Goal: Task Accomplishment & Management: Manage account settings

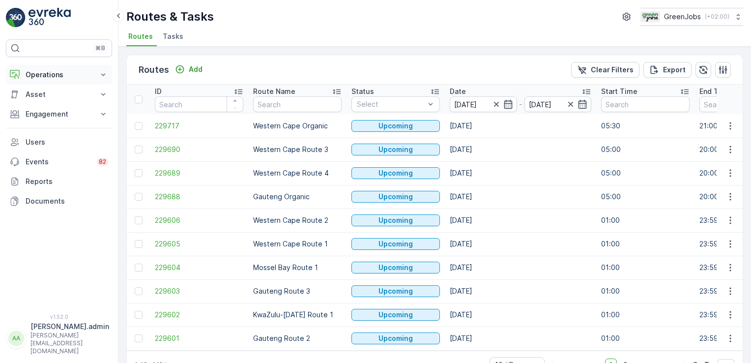
click at [103, 73] on icon at bounding box center [103, 75] width 10 height 10
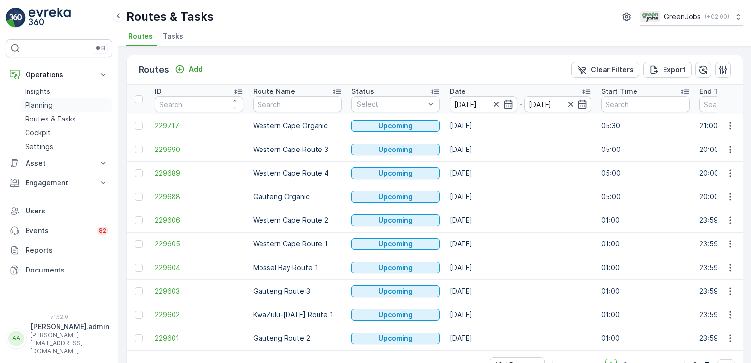
click at [51, 106] on p "Planning" at bounding box center [39, 105] width 28 height 10
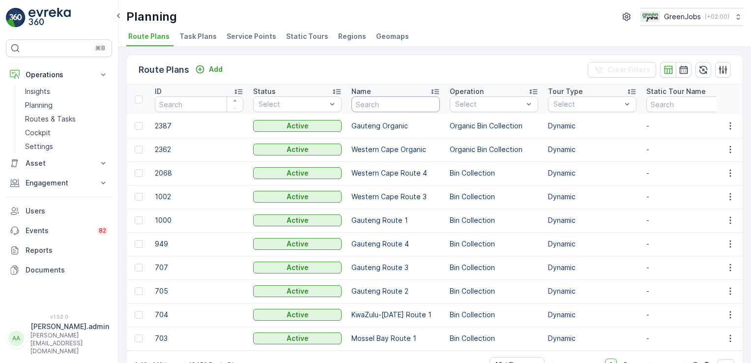
click at [391, 103] on input "text" at bounding box center [395, 104] width 88 height 16
click at [243, 35] on span "Service Points" at bounding box center [251, 36] width 50 height 10
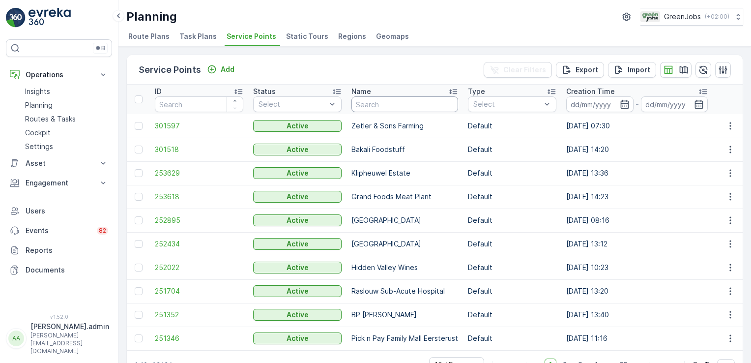
click at [388, 105] on input "text" at bounding box center [404, 104] width 107 height 16
type input "supersport"
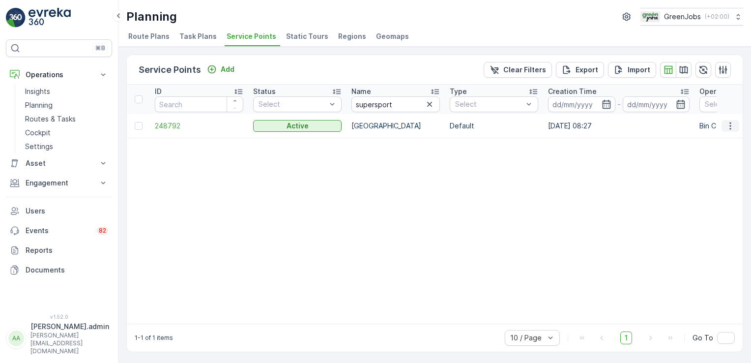
click at [729, 124] on icon "button" at bounding box center [729, 125] width 1 height 7
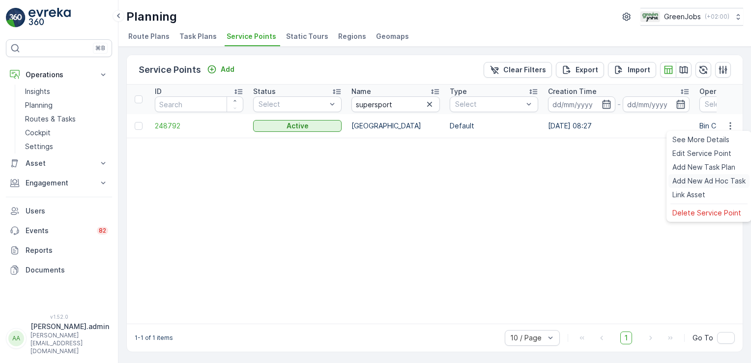
click at [689, 181] on span "Add New Ad Hoc Task" at bounding box center [708, 181] width 73 height 10
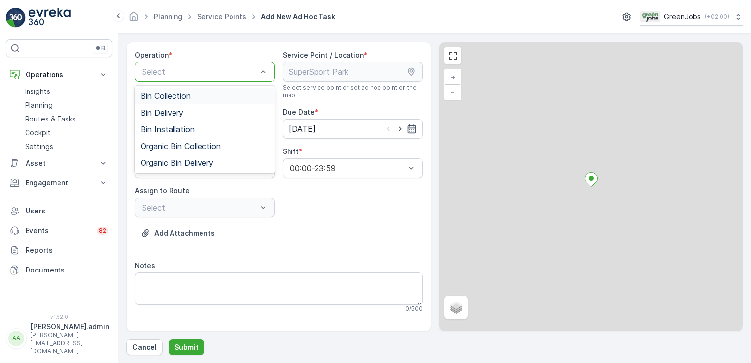
click at [206, 92] on div "Bin Collection" at bounding box center [204, 95] width 128 height 9
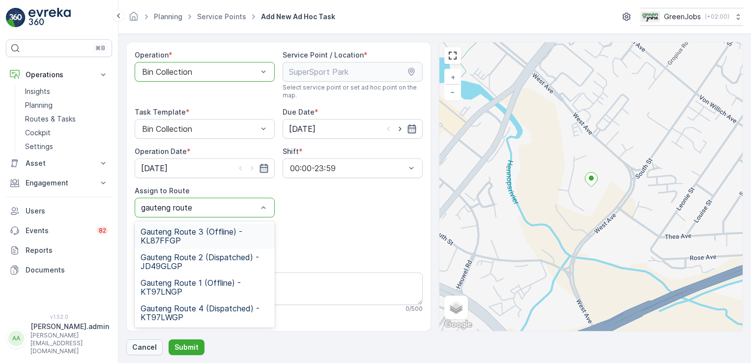
type input "gauteng route"
click at [178, 311] on span "Gauteng Route 4 (Dispatched) - KT97LWGP" at bounding box center [204, 313] width 128 height 18
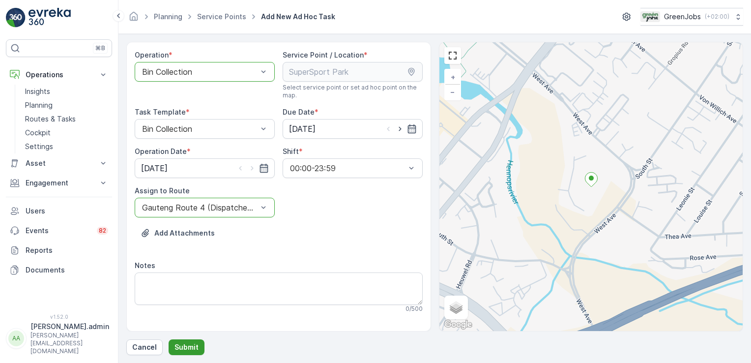
click at [191, 348] on p "Submit" at bounding box center [186, 347] width 24 height 10
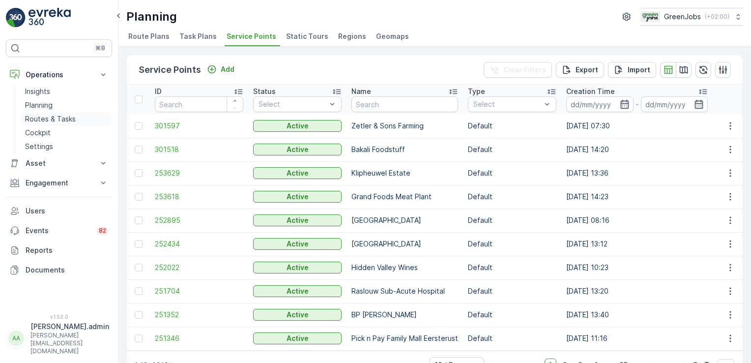
click at [74, 121] on p "Routes & Tasks" at bounding box center [50, 119] width 51 height 10
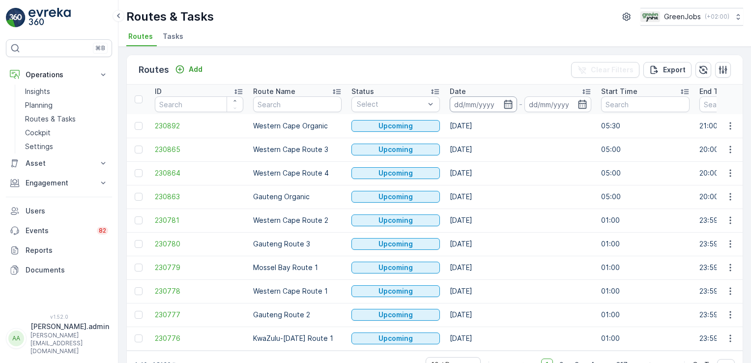
click at [466, 98] on input at bounding box center [482, 104] width 67 height 16
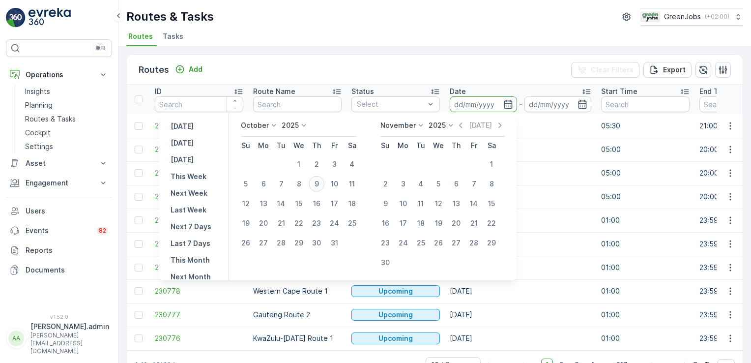
click at [318, 183] on div "9" at bounding box center [316, 184] width 16 height 16
type input "[DATE]"
click at [318, 183] on div "9" at bounding box center [316, 184] width 16 height 16
type input "[DATE]"
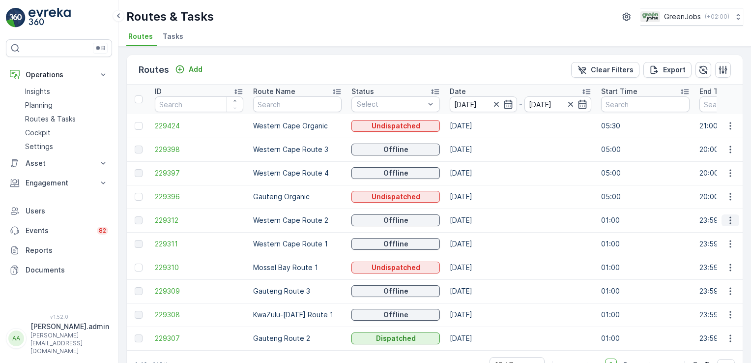
click at [725, 220] on icon "button" at bounding box center [730, 220] width 10 height 10
click at [722, 233] on span "See More Details" at bounding box center [706, 234] width 57 height 10
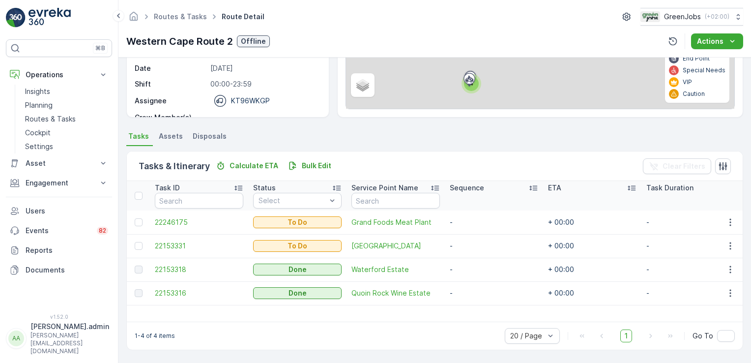
scroll to position [143, 0]
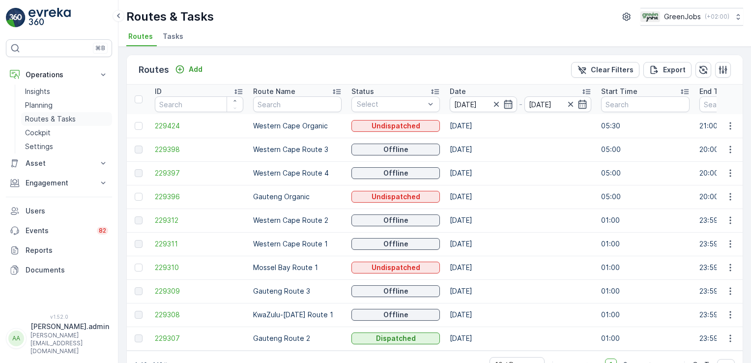
click at [40, 120] on p "Routes & Tasks" at bounding box center [50, 119] width 51 height 10
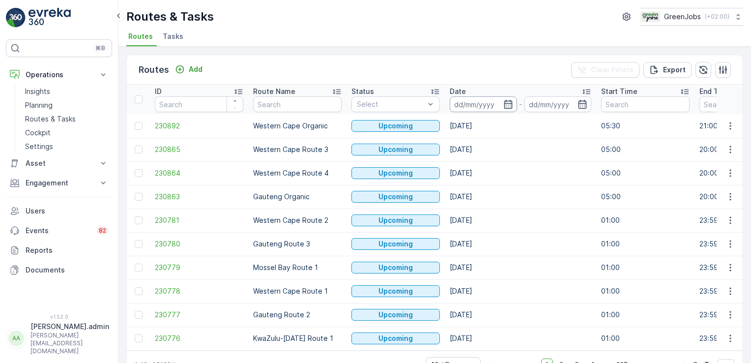
click at [478, 104] on input at bounding box center [482, 104] width 67 height 16
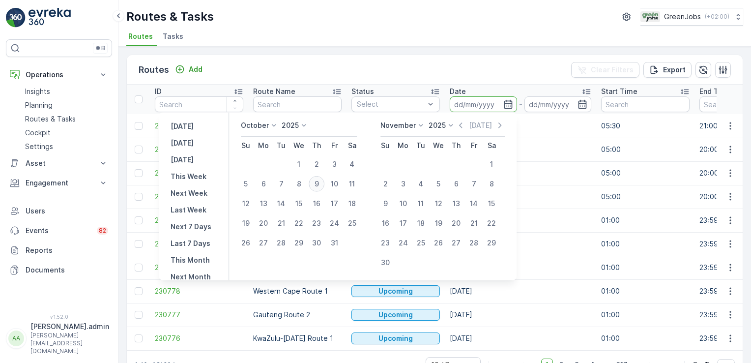
click at [322, 182] on div "9" at bounding box center [316, 184] width 16 height 16
type input "[DATE]"
click at [322, 182] on div "9" at bounding box center [316, 184] width 16 height 16
type input "[DATE]"
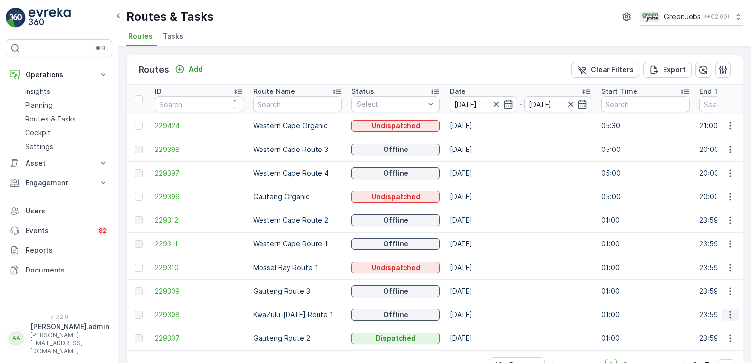
click at [730, 313] on icon "button" at bounding box center [730, 314] width 10 height 10
click at [728, 271] on span "See More Details" at bounding box center [706, 271] width 57 height 10
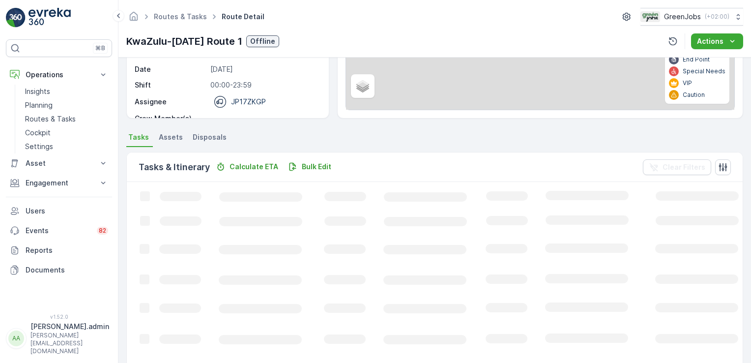
scroll to position [143, 0]
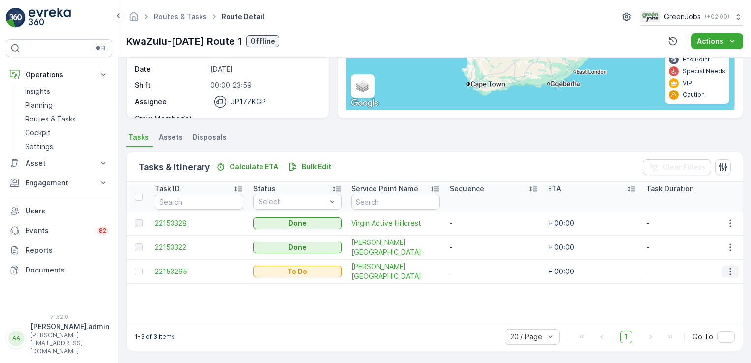
click at [727, 269] on icon "button" at bounding box center [730, 271] width 10 height 10
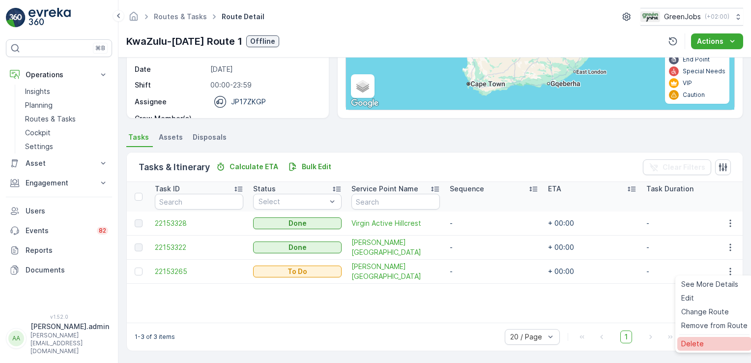
click at [694, 343] on span "Delete" at bounding box center [692, 343] width 23 height 10
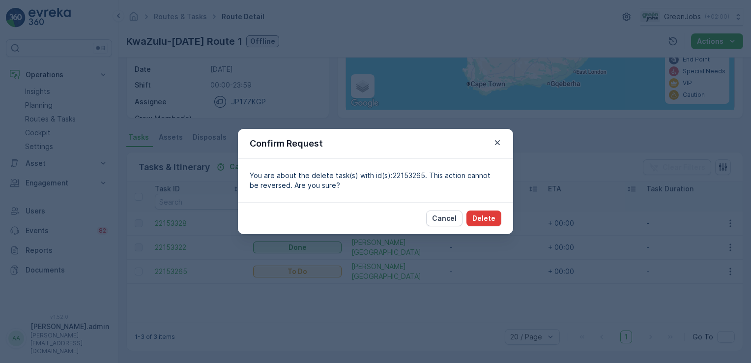
click at [483, 218] on p "Delete" at bounding box center [483, 218] width 23 height 10
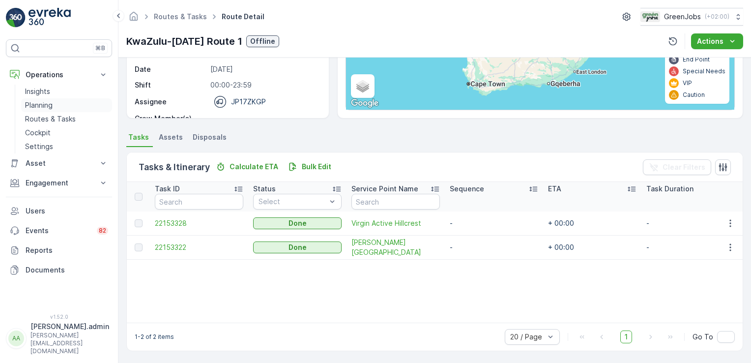
click at [48, 105] on p "Planning" at bounding box center [39, 105] width 28 height 10
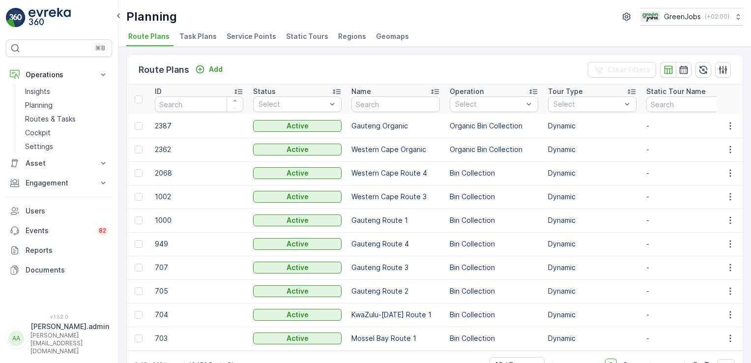
click at [201, 38] on span "Task Plans" at bounding box center [197, 36] width 37 height 10
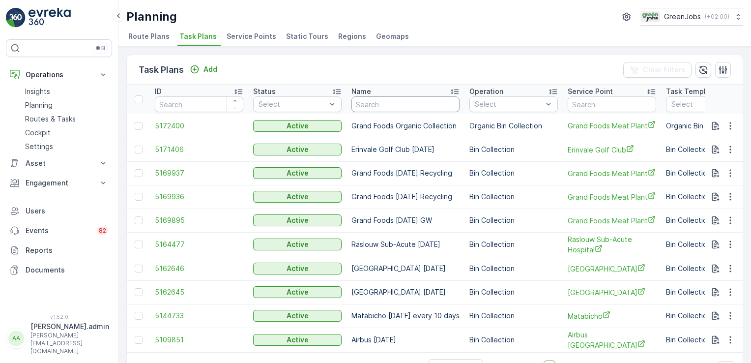
click at [413, 101] on input "text" at bounding box center [405, 104] width 108 height 16
type input "telkom"
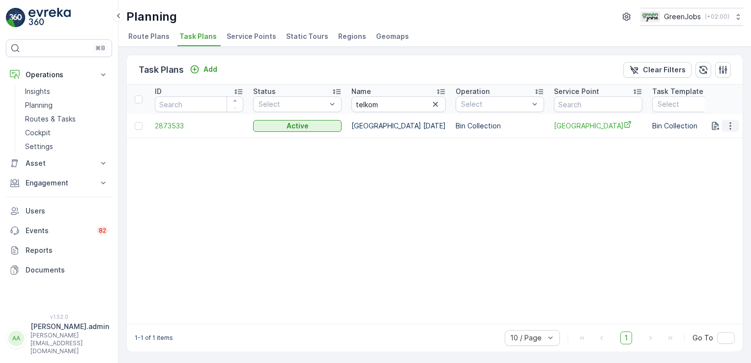
click at [725, 123] on icon "button" at bounding box center [730, 126] width 10 height 10
click at [708, 151] on span "Edit Task Plan" at bounding box center [713, 153] width 46 height 10
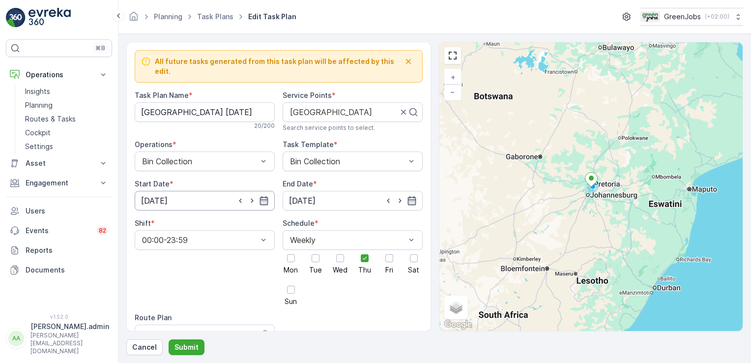
click at [163, 191] on input "[DATE]" at bounding box center [205, 201] width 140 height 20
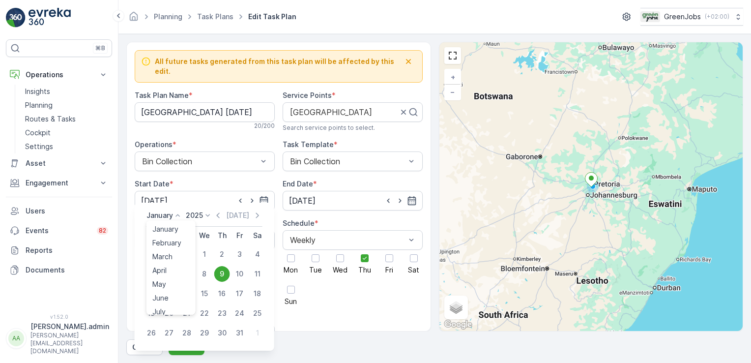
click at [179, 211] on icon at bounding box center [178, 215] width 10 height 10
click at [164, 281] on span "October" at bounding box center [166, 282] width 28 height 10
click at [224, 292] on div "16" at bounding box center [222, 293] width 16 height 16
type input "[DATE]"
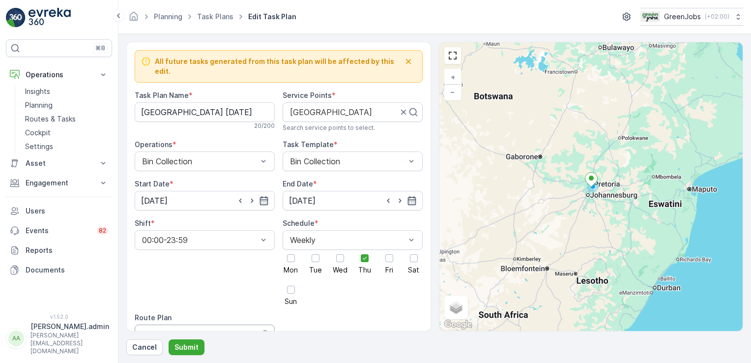
click at [206, 330] on div at bounding box center [196, 334] width 110 height 9
type input "gauteng route 4"
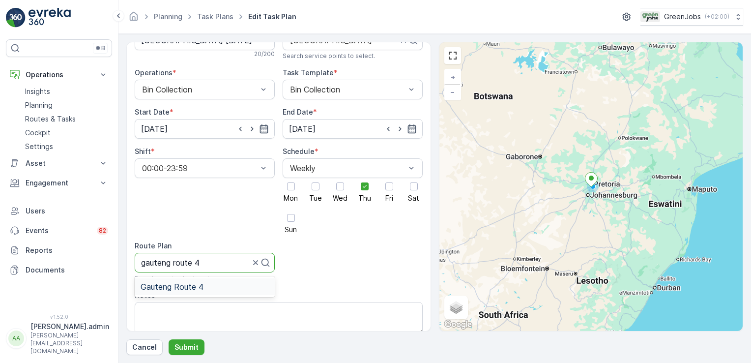
scroll to position [76, 0]
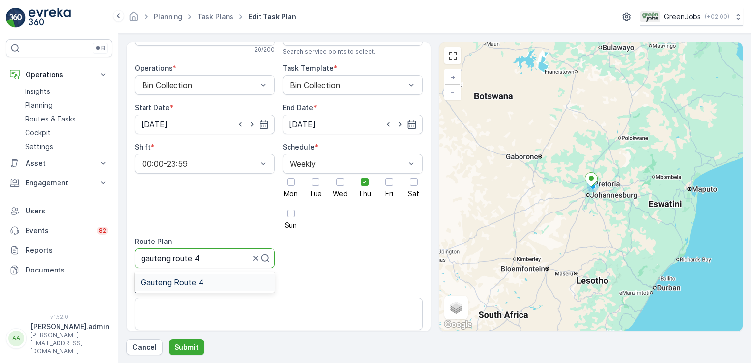
click at [195, 278] on span "Gauteng Route 4" at bounding box center [171, 282] width 63 height 9
click at [326, 183] on div "Daily" at bounding box center [352, 187] width 128 height 9
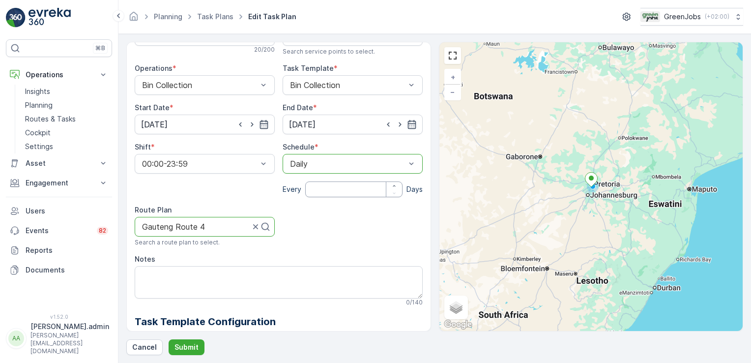
click at [347, 182] on input "number" at bounding box center [353, 189] width 97 height 16
type input "14"
click at [185, 347] on p "Submit" at bounding box center [186, 347] width 24 height 10
